Goal: Task Accomplishment & Management: Use online tool/utility

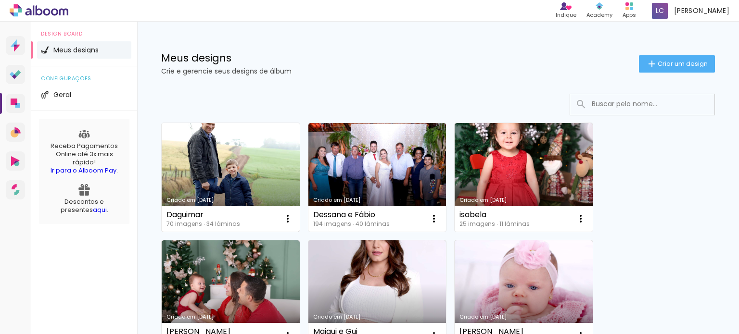
click at [244, 153] on link "Criado em [DATE]" at bounding box center [231, 177] width 138 height 109
